Goal: Task Accomplishment & Management: Use online tool/utility

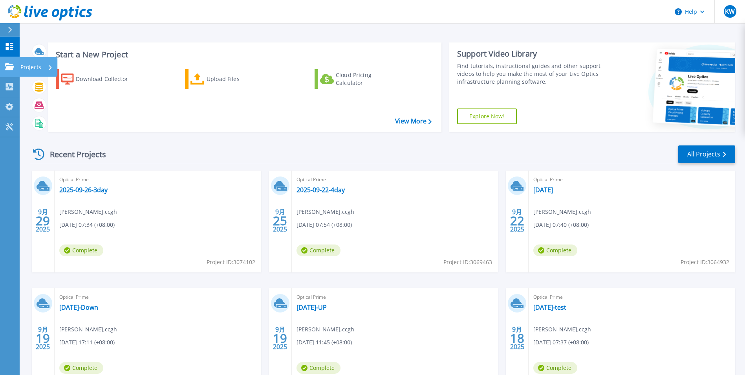
click at [11, 66] on icon at bounding box center [9, 66] width 9 height 7
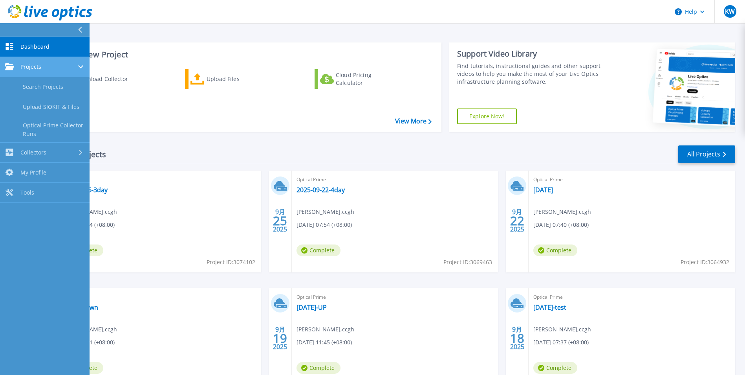
click at [46, 68] on div "Projects" at bounding box center [45, 66] width 80 height 7
click at [34, 65] on span "Projects" at bounding box center [30, 66] width 21 height 7
click at [35, 48] on span "Dashboard" at bounding box center [34, 46] width 29 height 7
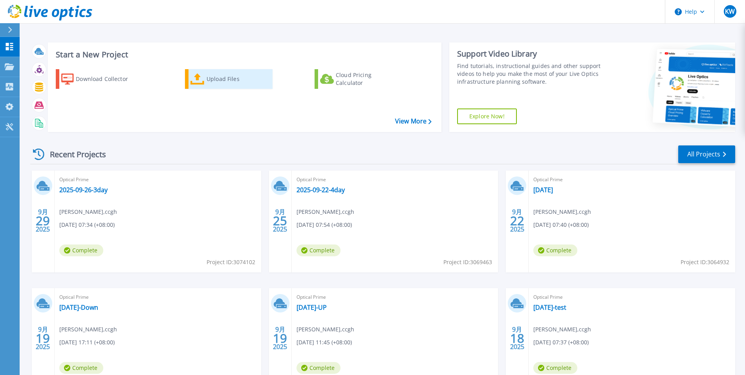
click at [207, 75] on div "Upload Files" at bounding box center [238, 79] width 63 height 16
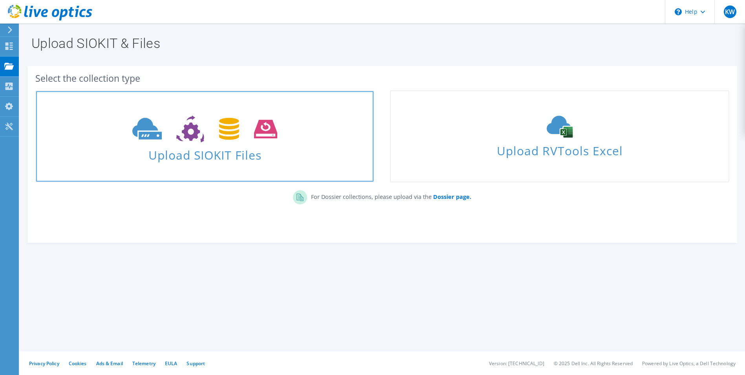
click at [197, 140] on icon at bounding box center [204, 129] width 145 height 27
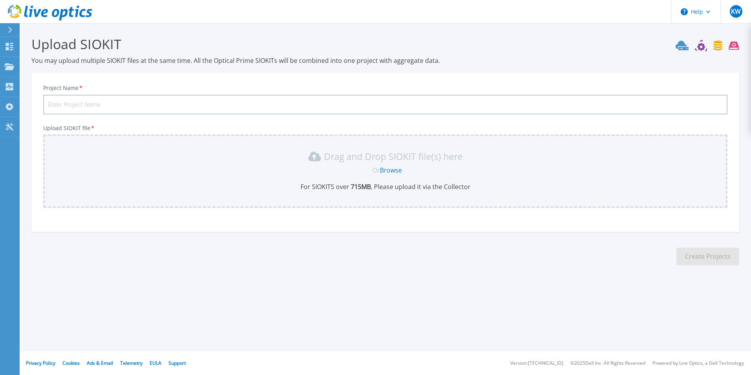
click at [387, 168] on link "Browse" at bounding box center [391, 170] width 22 height 9
click at [390, 168] on link "Browse" at bounding box center [391, 170] width 22 height 9
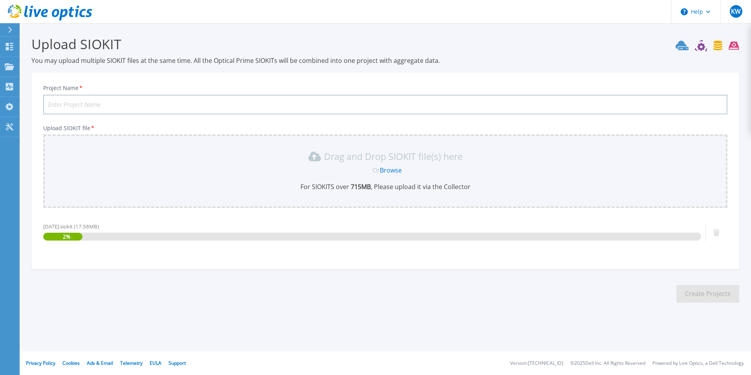
click at [140, 103] on input "Project Name *" at bounding box center [385, 105] width 685 height 20
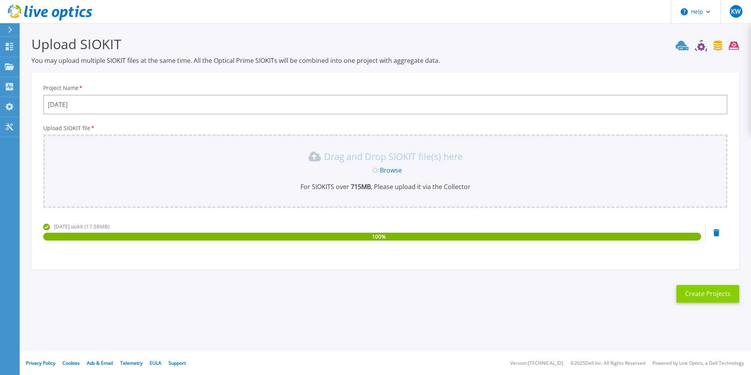
type input "2025-09-30"
click at [701, 296] on button "Create Projects" at bounding box center [708, 294] width 63 height 18
